Goal: Task Accomplishment & Management: Manage account settings

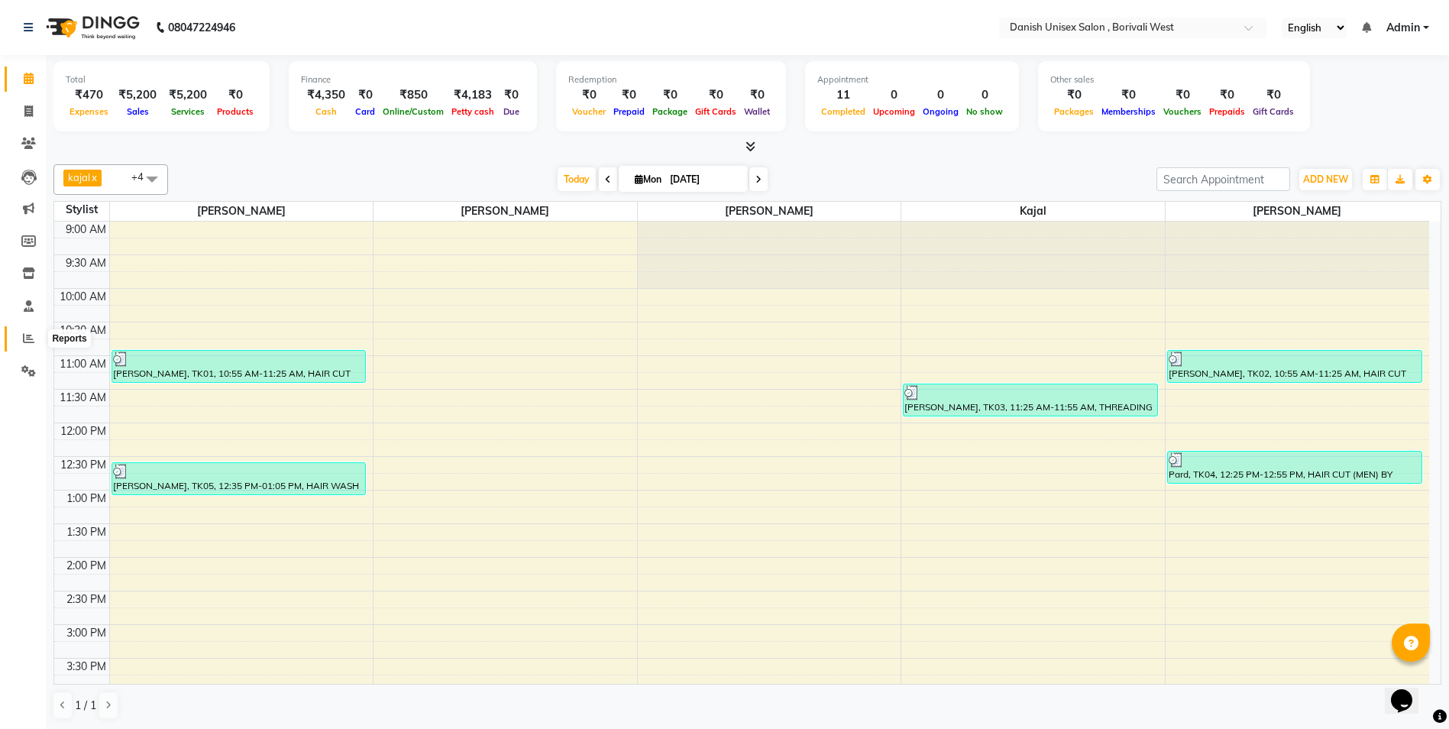
click at [27, 343] on icon at bounding box center [28, 337] width 11 height 11
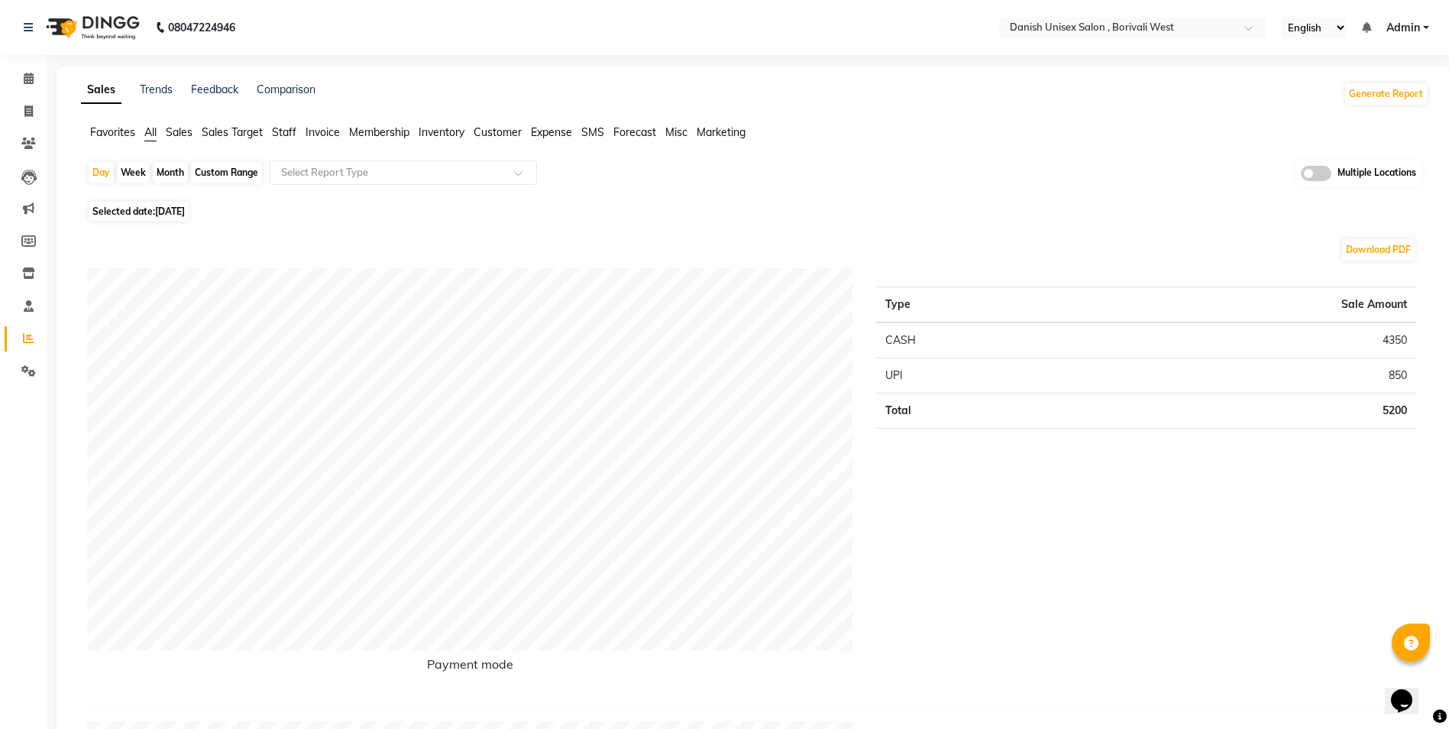
click at [283, 134] on span "Staff" at bounding box center [284, 132] width 24 height 14
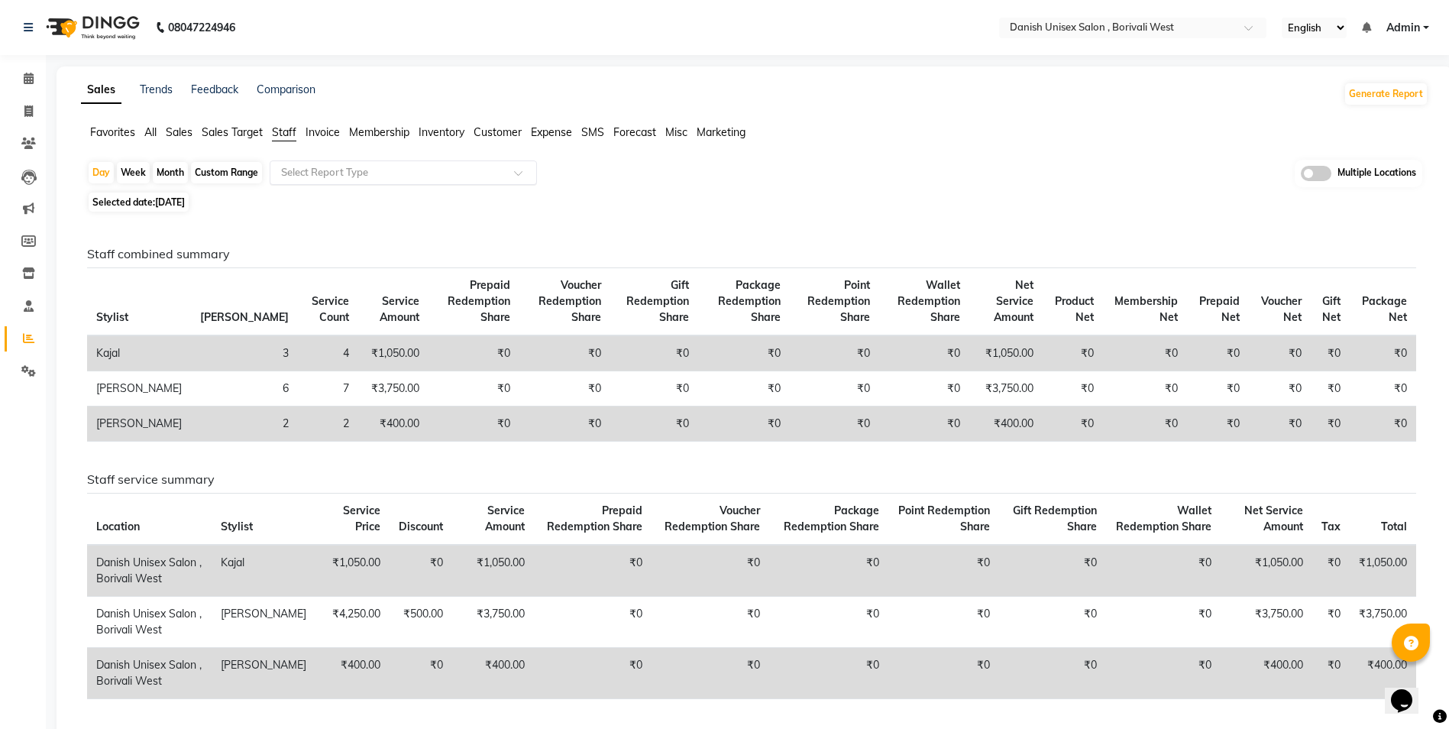
click at [293, 167] on input "text" at bounding box center [388, 172] width 220 height 15
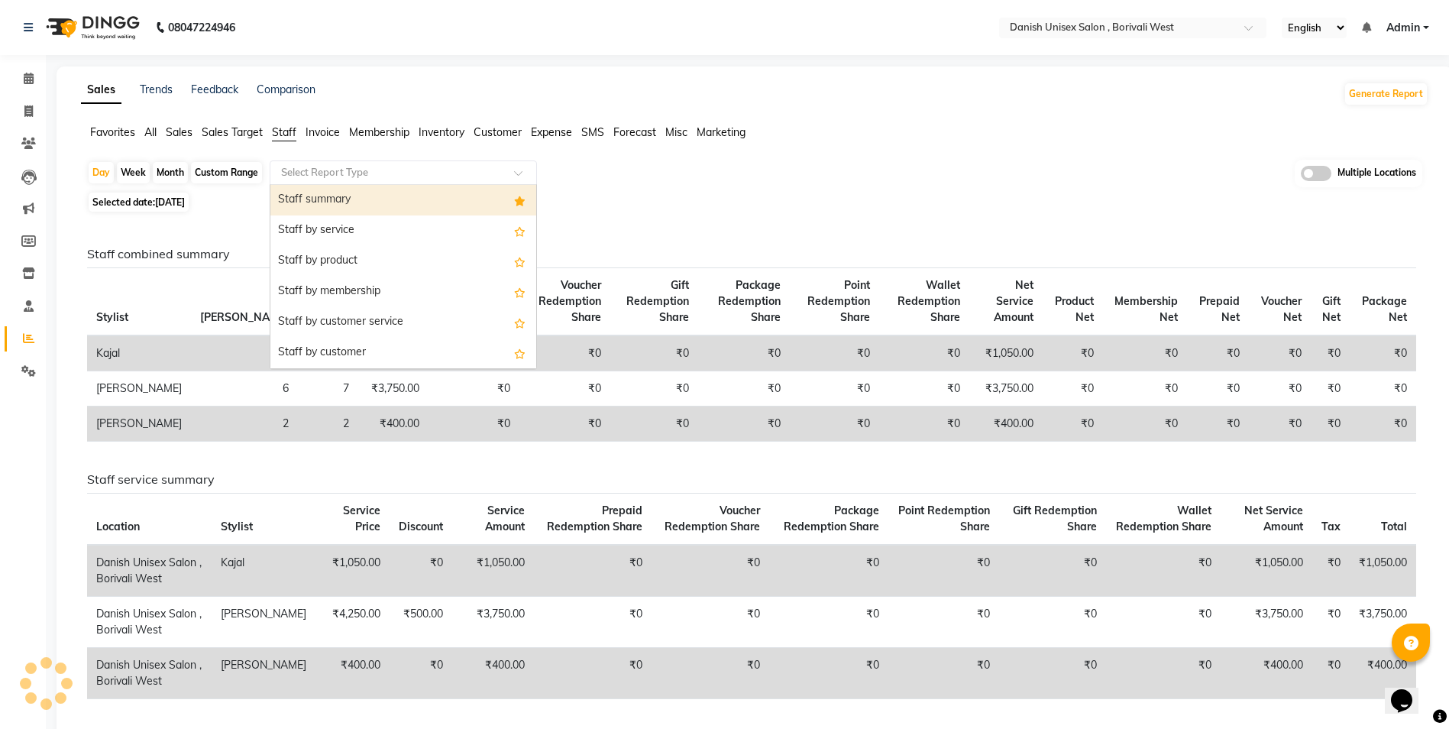
click at [403, 207] on div "Staff summary" at bounding box center [403, 200] width 266 height 31
select select "full_report"
select select "csv"
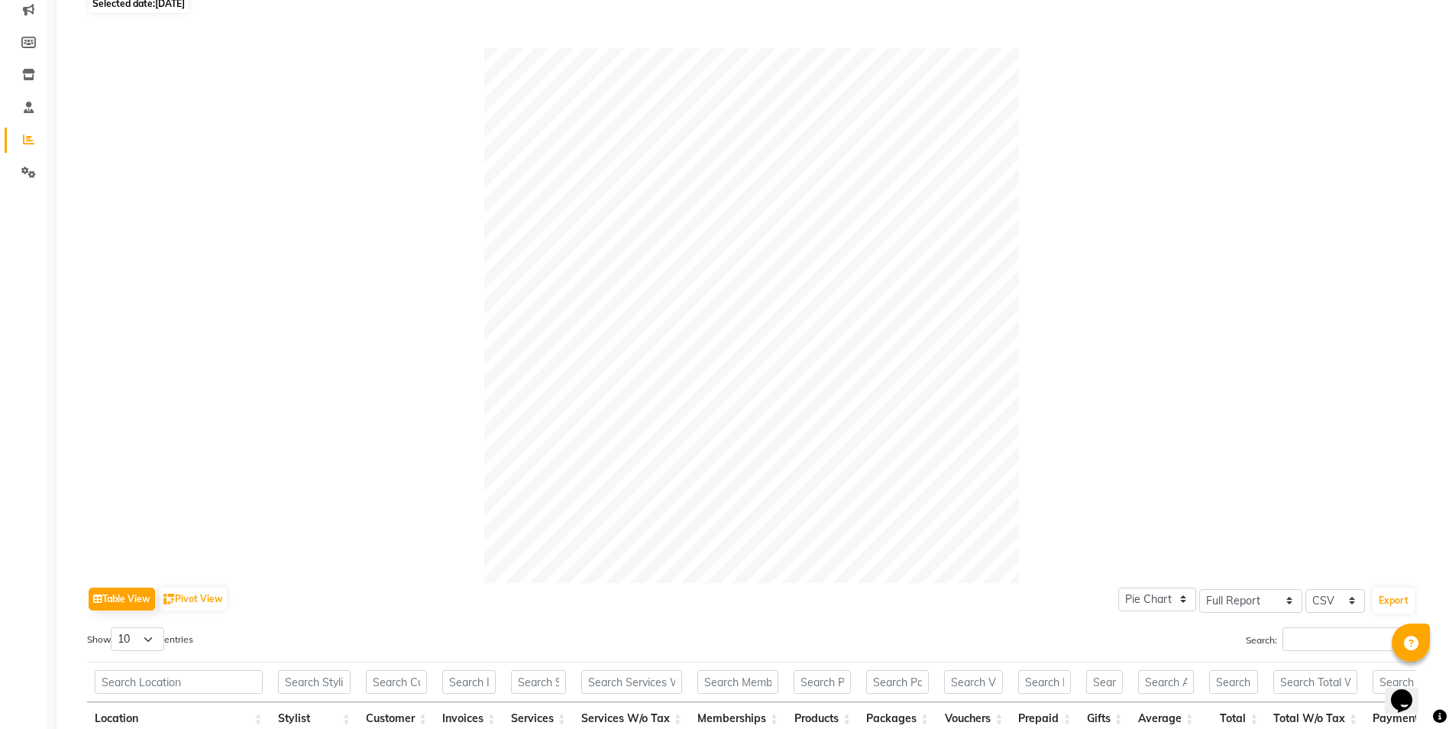
scroll to position [428, 0]
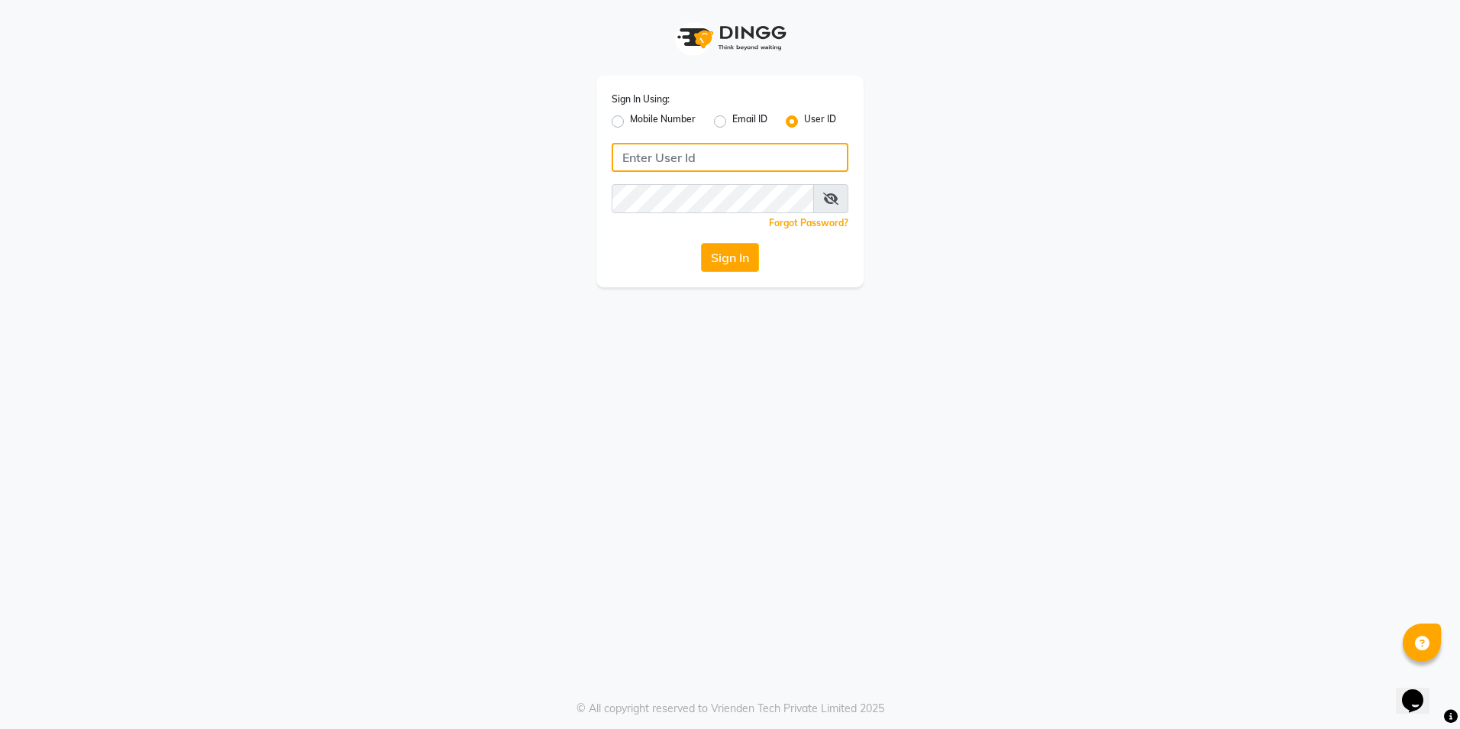
type input "[PERSON_NAME]"
click at [729, 260] on button "Sign In" at bounding box center [730, 257] width 58 height 29
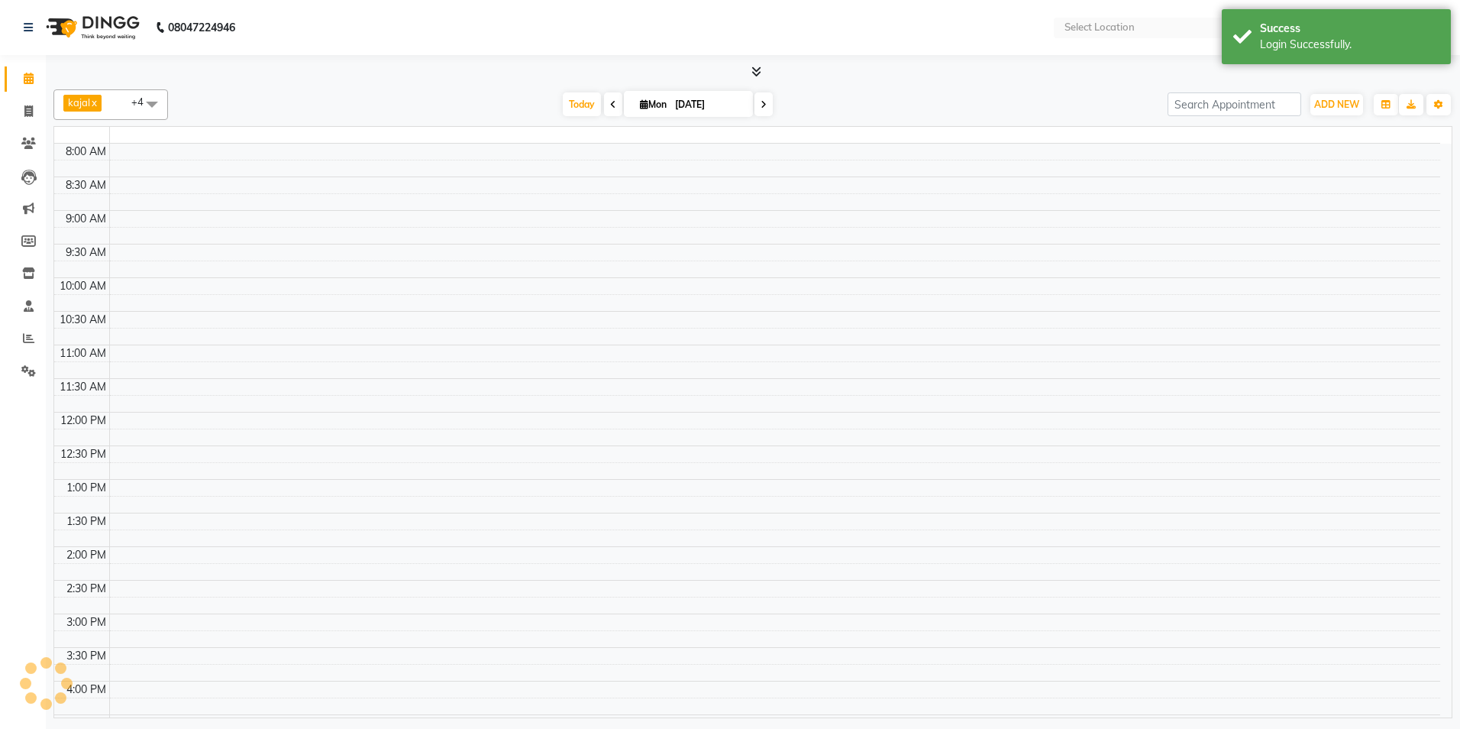
select select "en"
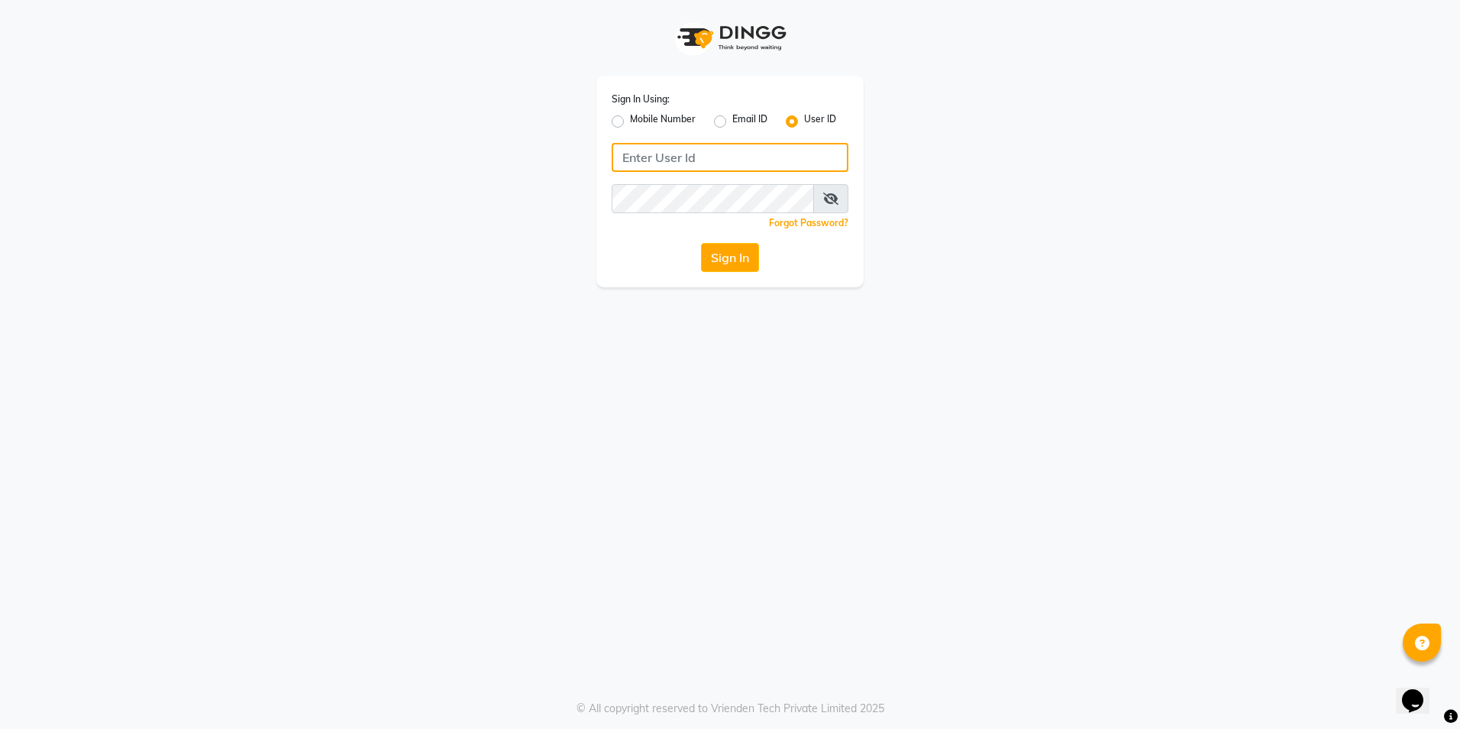
type input "[PERSON_NAME]"
click at [630, 118] on label "Mobile Number" at bounding box center [663, 121] width 66 height 18
click at [630, 118] on input "Mobile Number" at bounding box center [635, 117] width 10 height 10
radio input "true"
radio input "false"
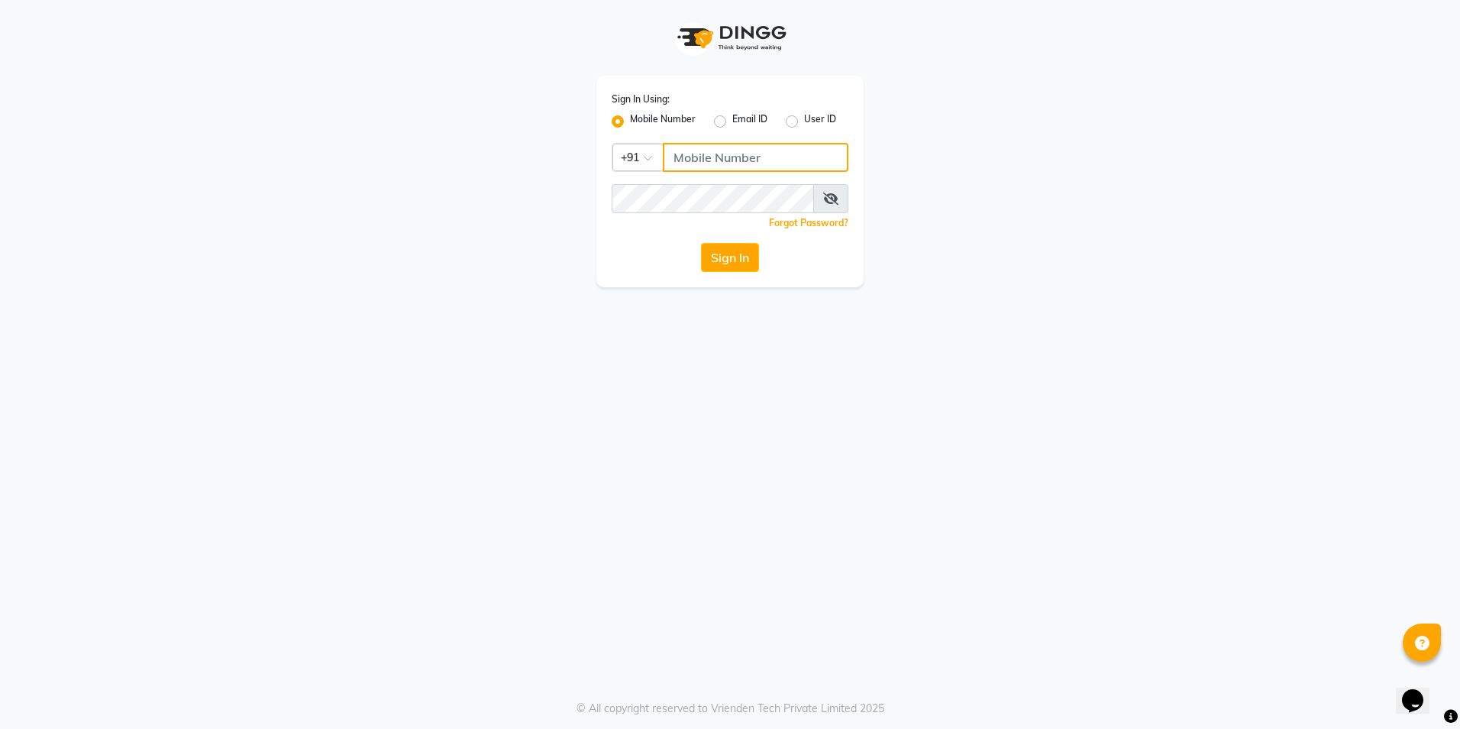
click at [714, 159] on input "Username" at bounding box center [756, 157] width 186 height 29
type input "9372078213"
click at [730, 251] on button "Sign In" at bounding box center [730, 257] width 58 height 29
